Goal: Obtain resource: Obtain resource

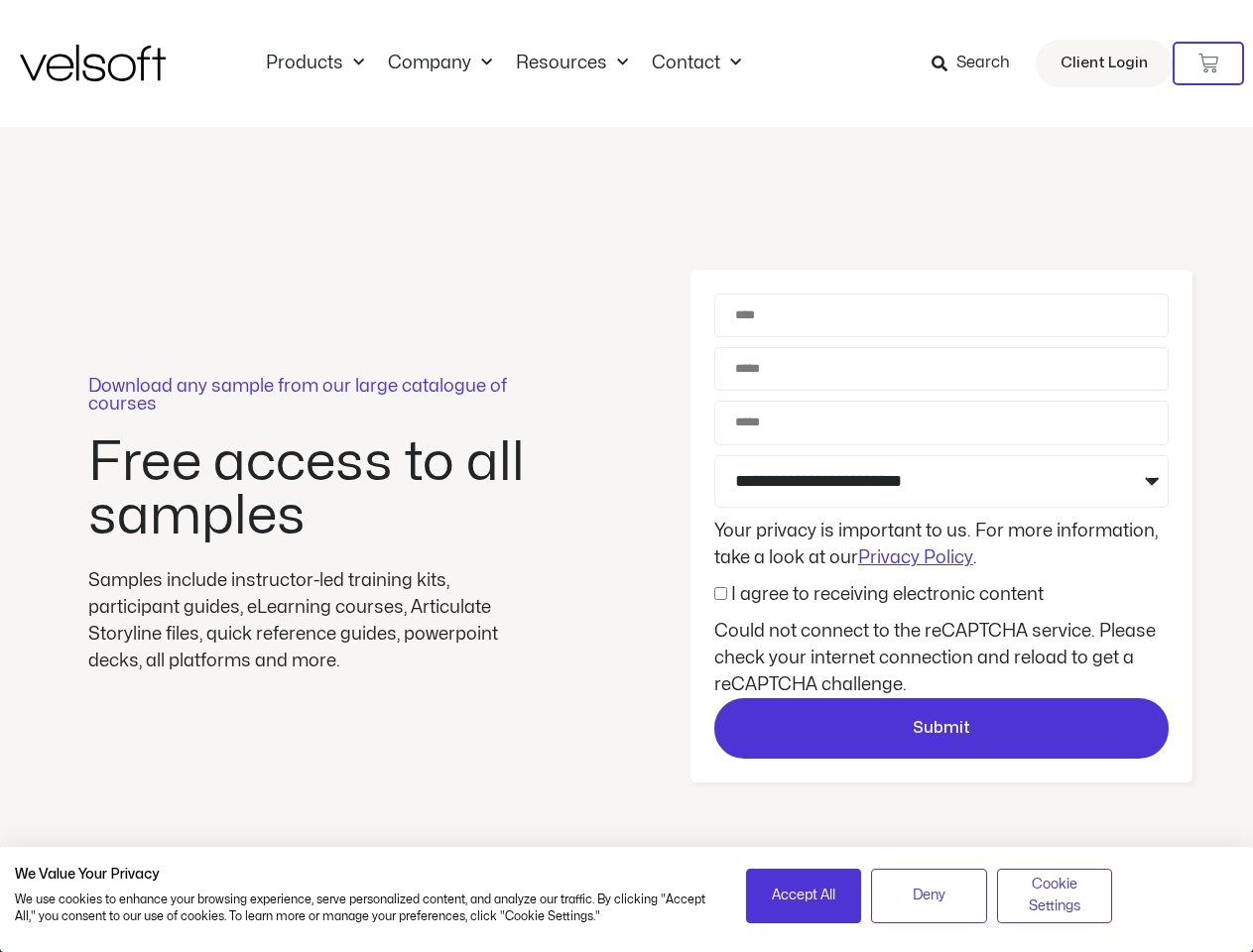
click at [626, 476] on div "Download any sample from our large catalogue of courses Free access to all samp…" at bounding box center [626, 526] width 1253 height 799
click at [1208, 64] on icon at bounding box center [1208, 64] width 20 height 20
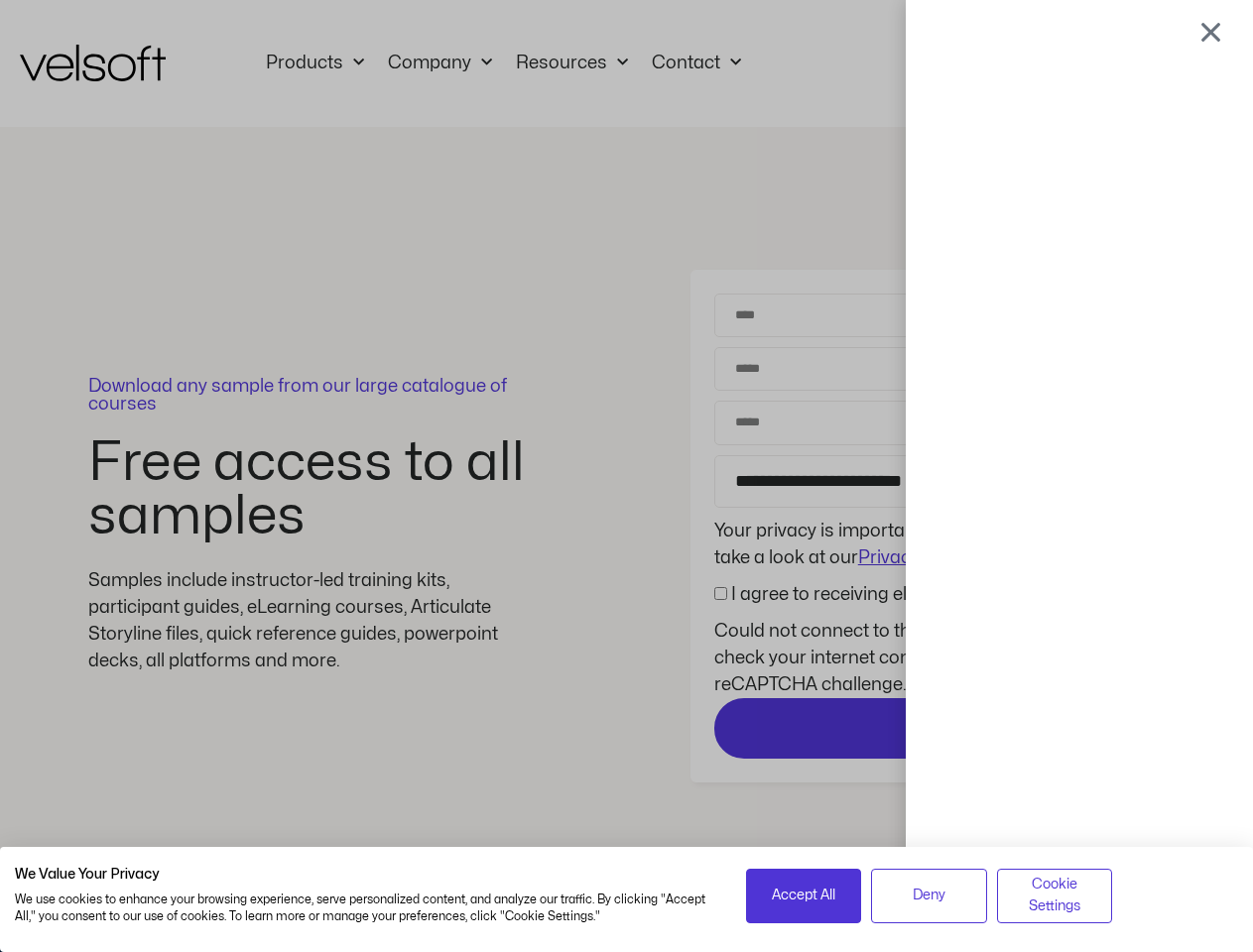
click at [941, 728] on div at bounding box center [626, 476] width 1253 height 952
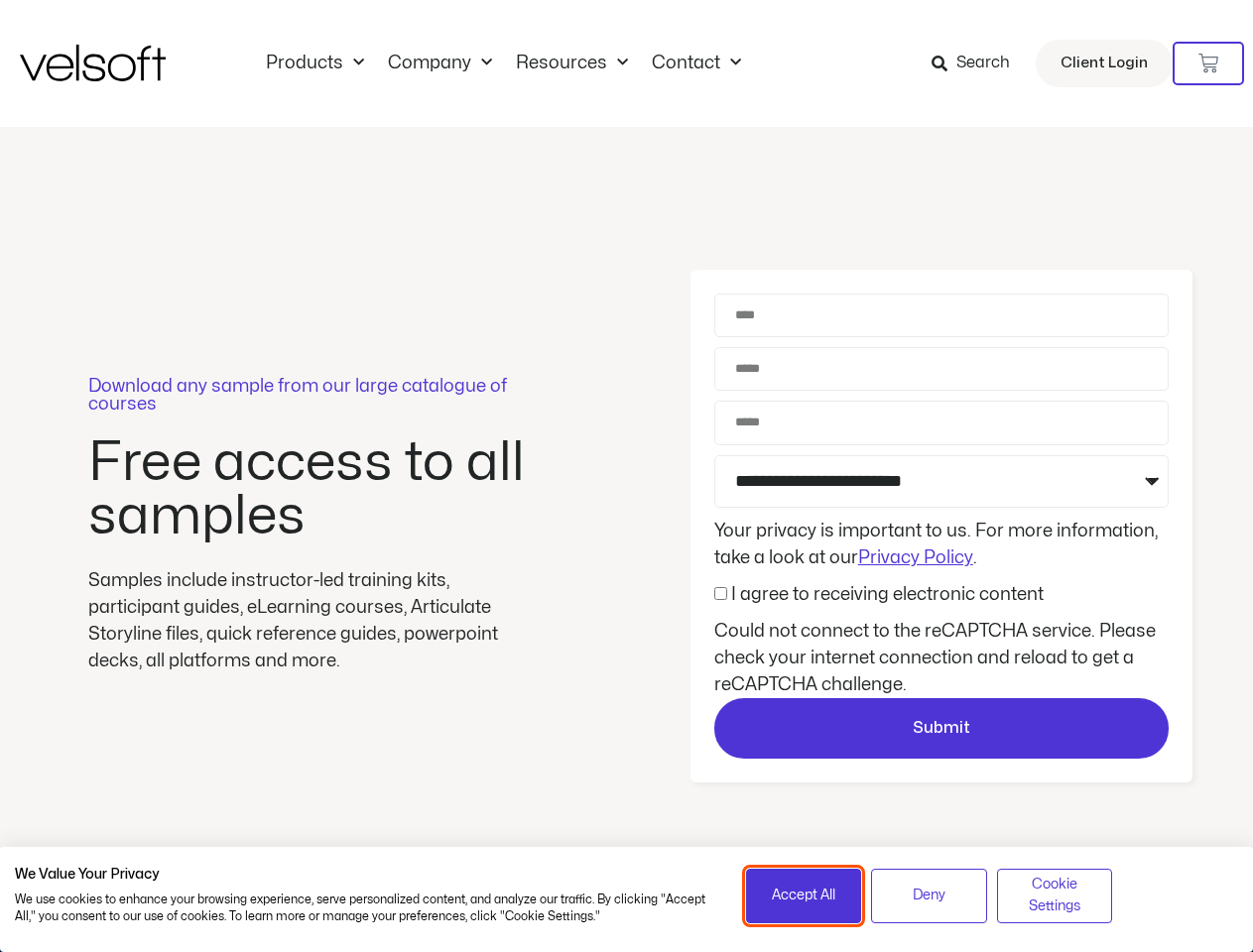
click at [803, 895] on span "Accept All" at bounding box center [803, 895] width 64 height 22
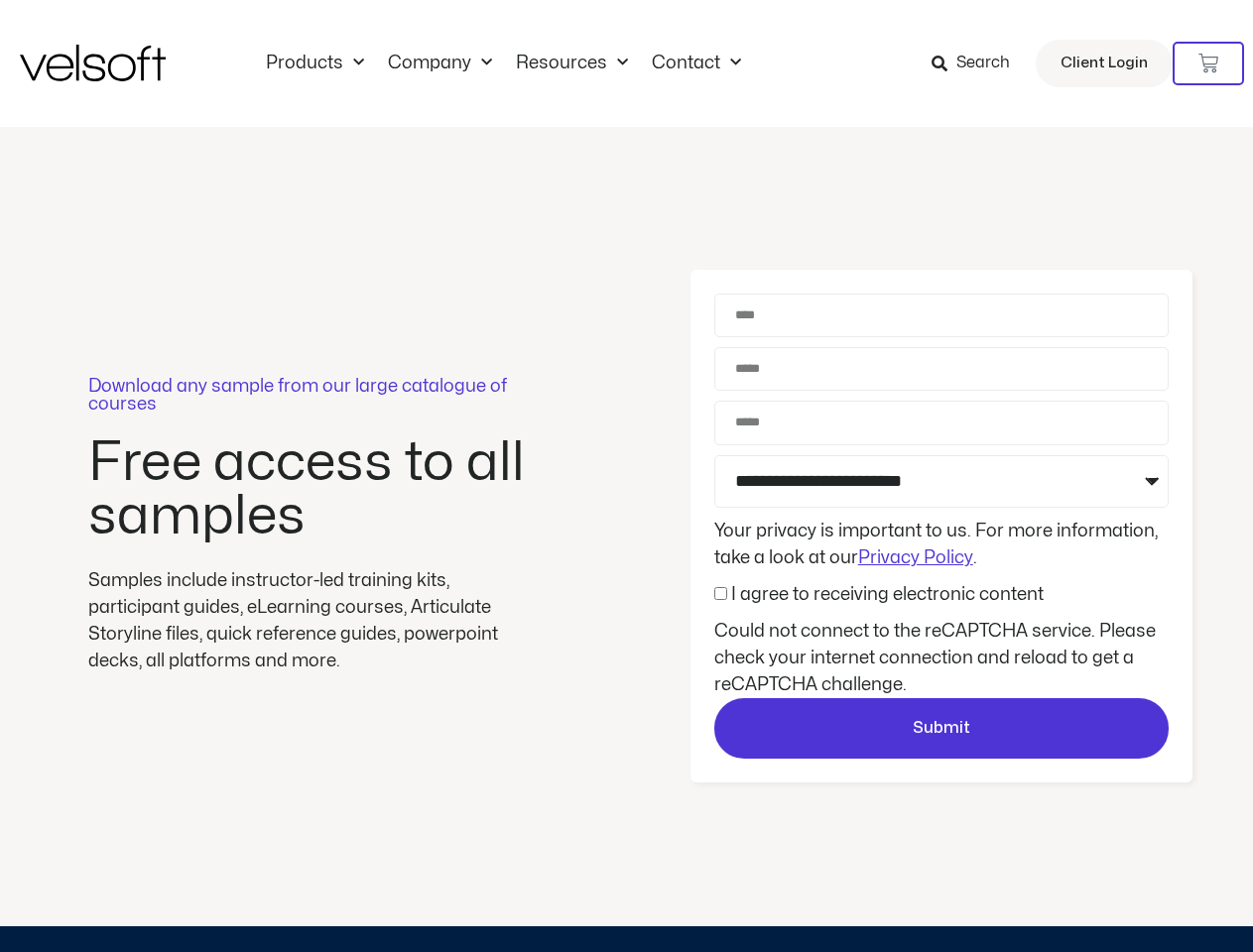
click at [627, 476] on div at bounding box center [627, 476] width 0 height 0
click at [1054, 895] on div "Download any sample from our large catalogue of courses Free access to all samp…" at bounding box center [626, 526] width 1253 height 799
